Goal: Find specific fact: Find specific page/section

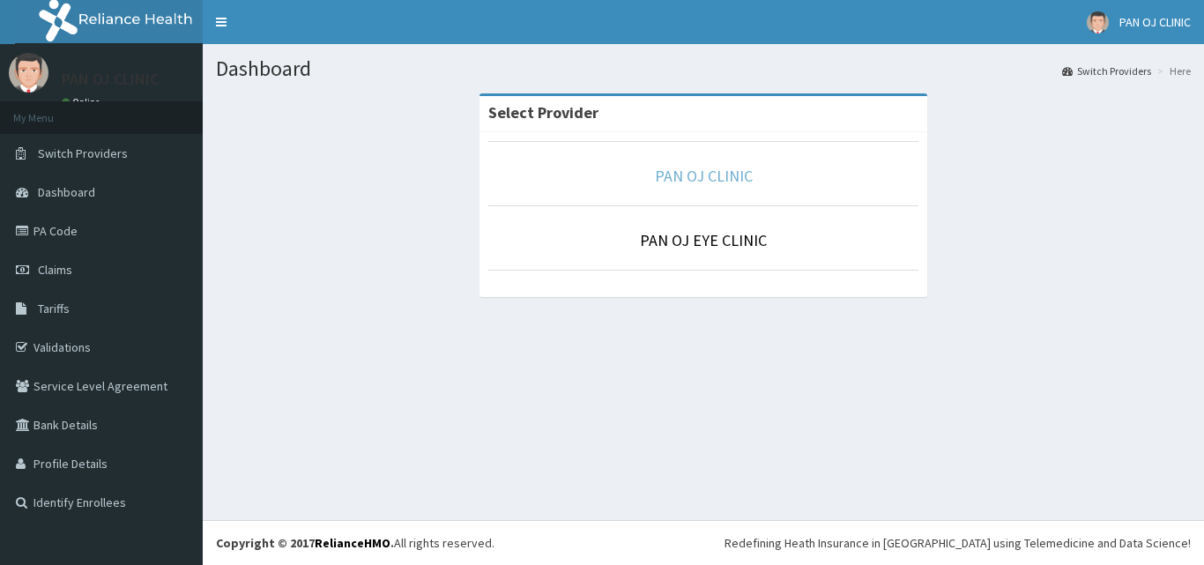
click at [690, 177] on link "PAN OJ CLINIC" at bounding box center [704, 176] width 98 height 20
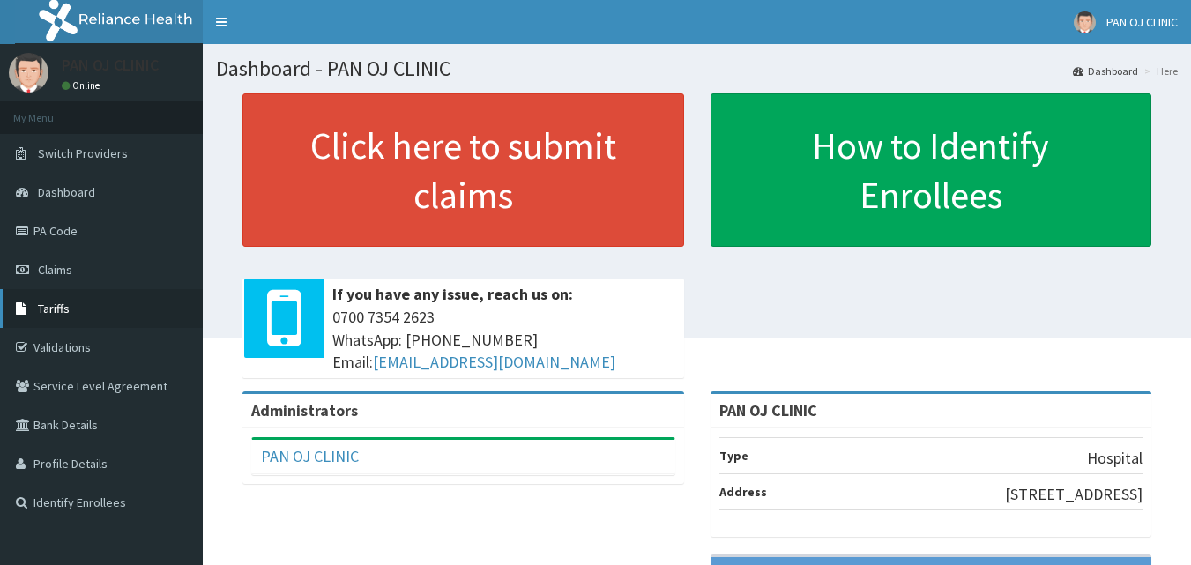
click at [64, 308] on span "Tariffs" at bounding box center [54, 309] width 32 height 16
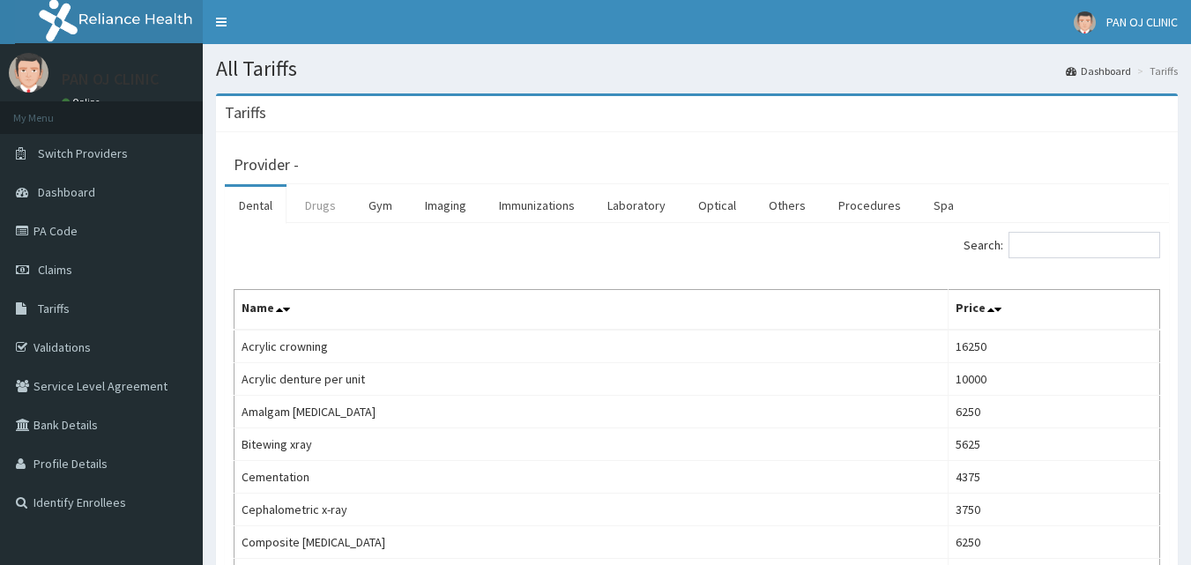
click at [333, 206] on link "Drugs" at bounding box center [320, 205] width 59 height 37
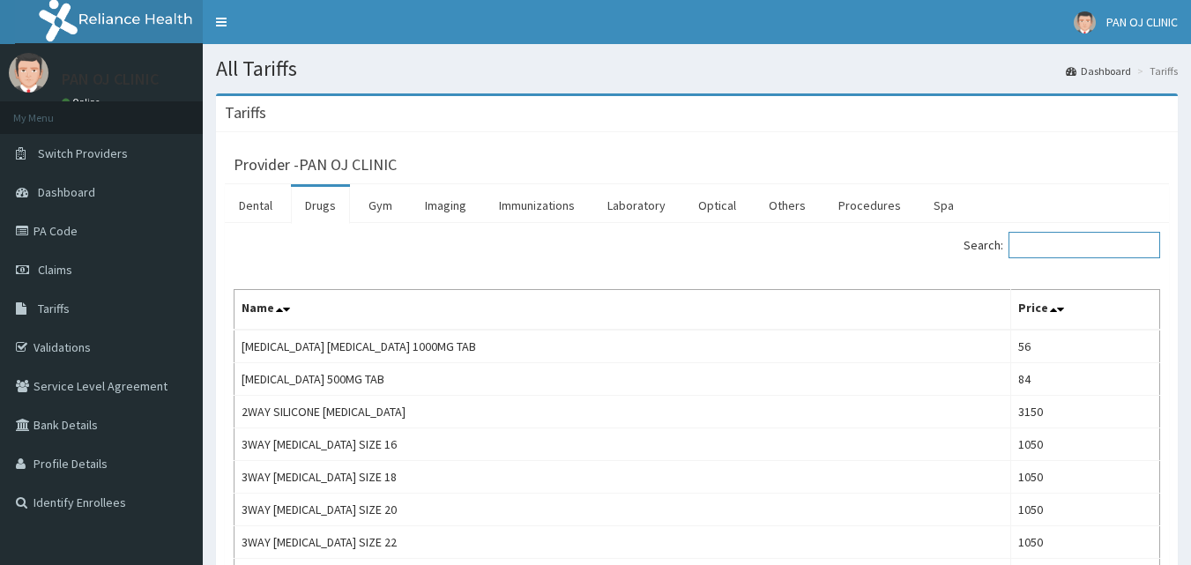
click at [1050, 239] on input "Search:" at bounding box center [1084, 245] width 152 height 26
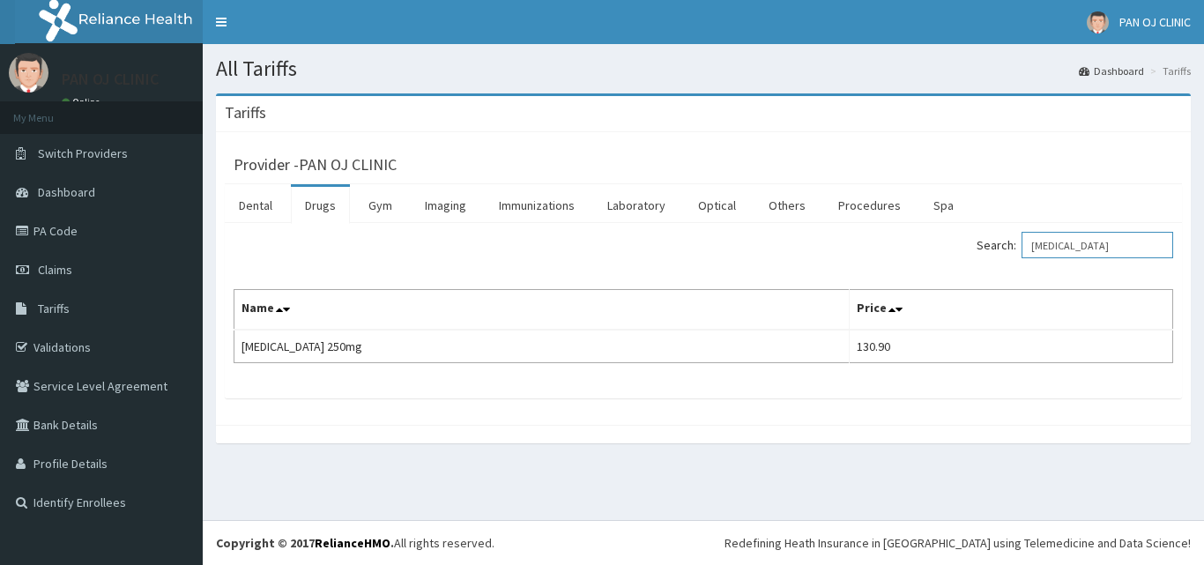
type input "[MEDICAL_DATA]"
